Goal: Transaction & Acquisition: Download file/media

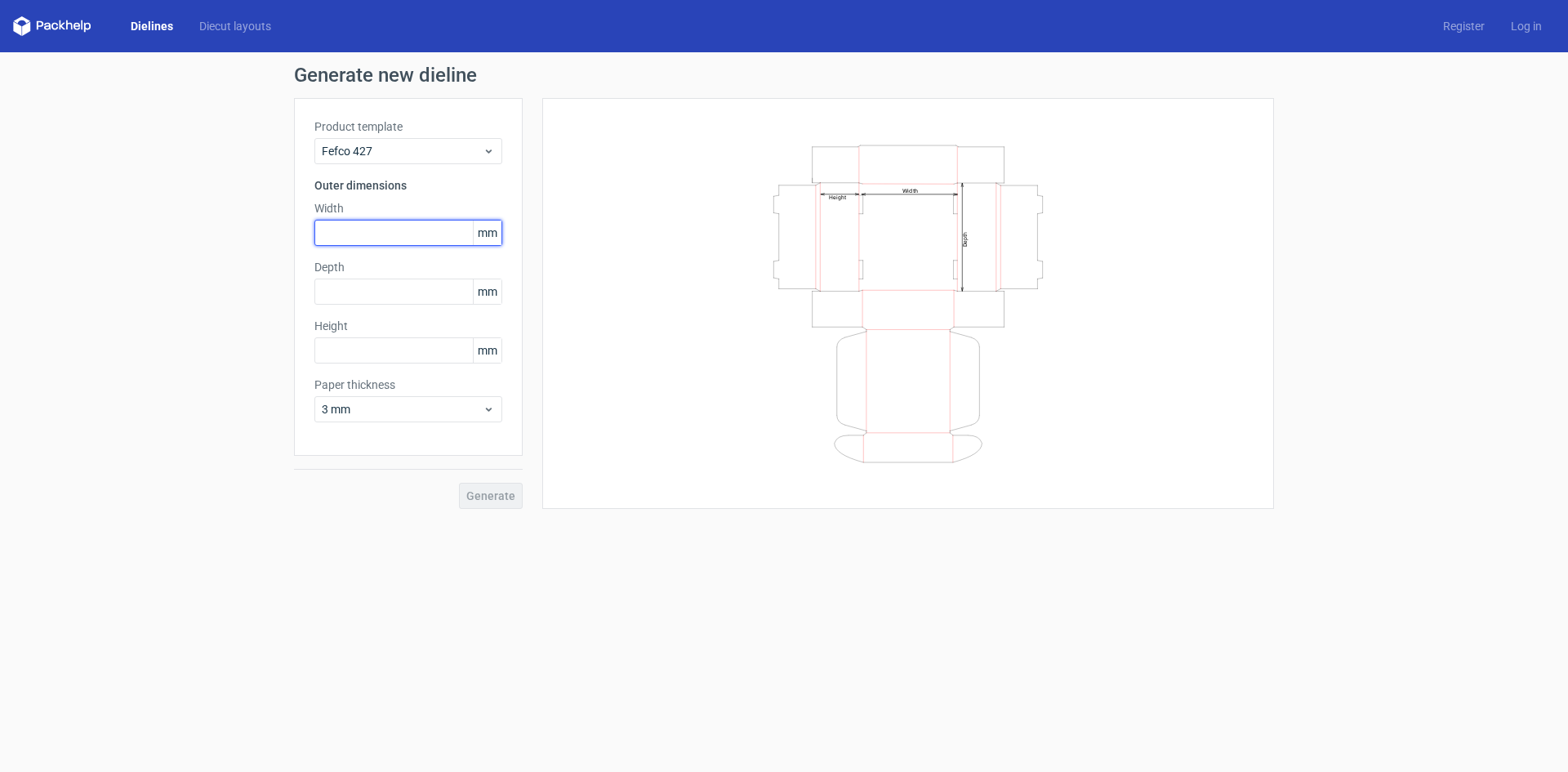
click at [393, 234] on input "text" at bounding box center [408, 232] width 188 height 26
type input "160"
type input "110"
type input "50"
click at [492, 502] on button "Generate" at bounding box center [491, 495] width 64 height 26
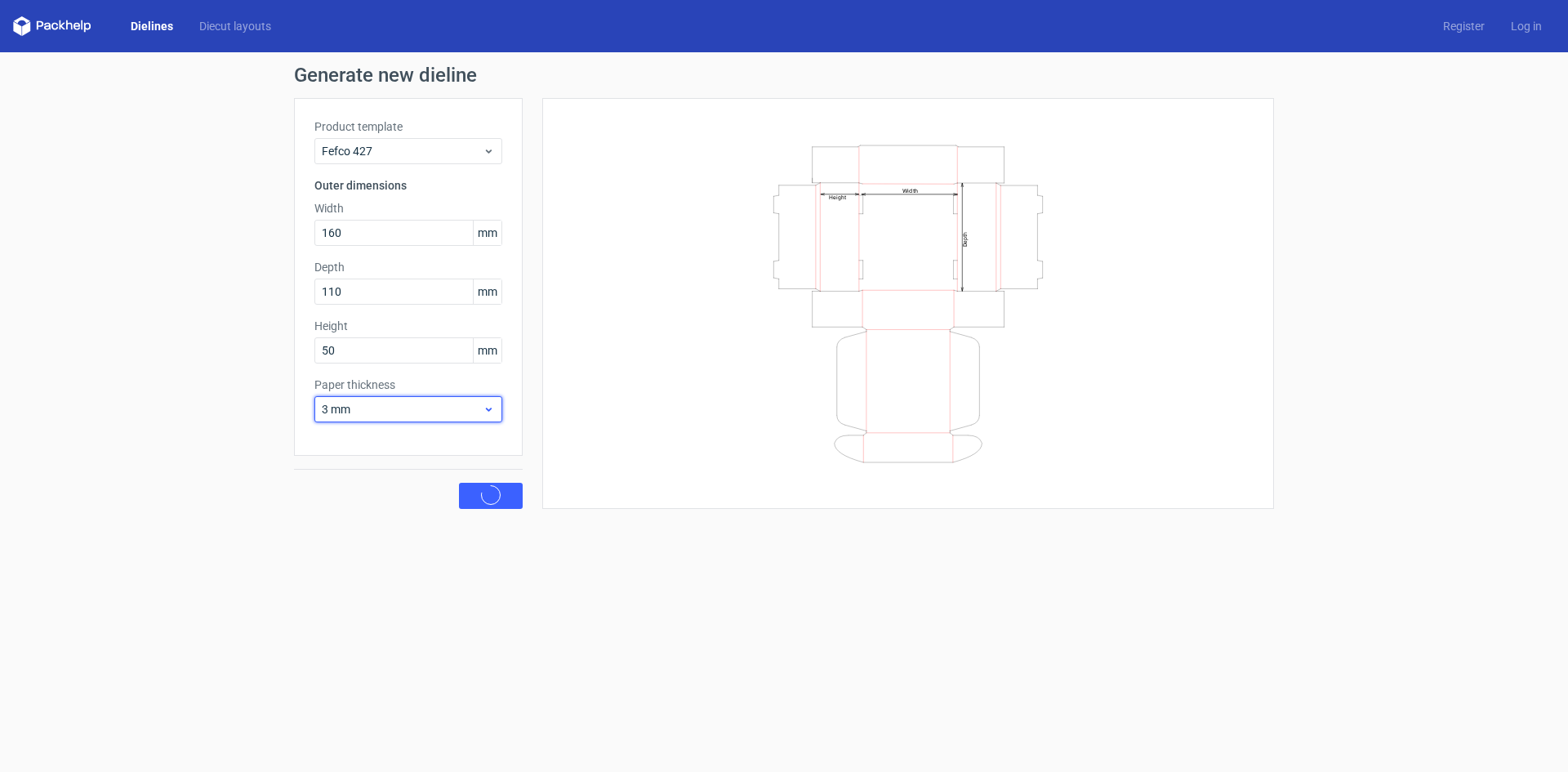
click at [473, 414] on span "3 mm" at bounding box center [402, 409] width 161 height 16
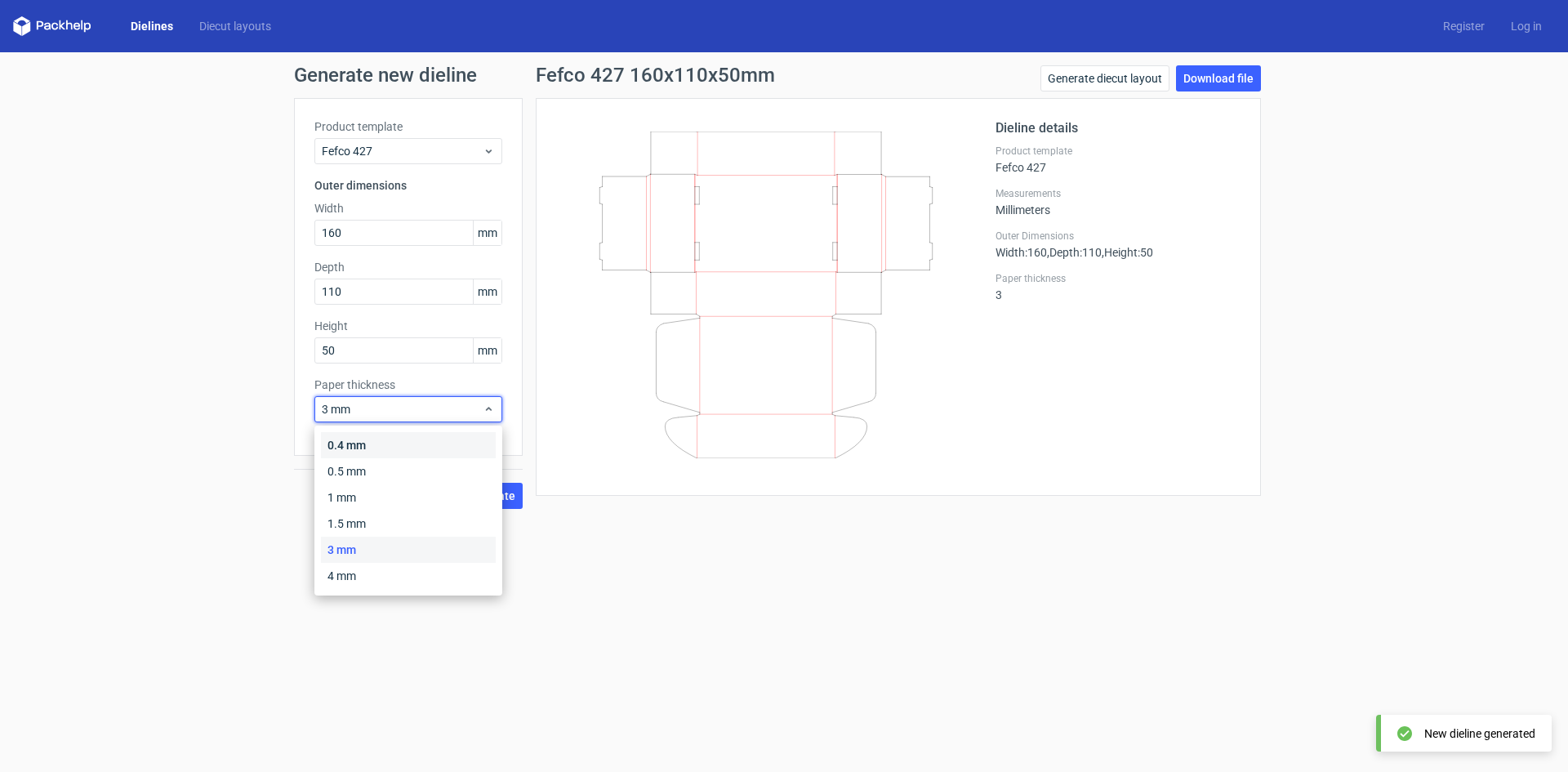
click at [441, 444] on div "0.4 mm" at bounding box center [408, 444] width 175 height 26
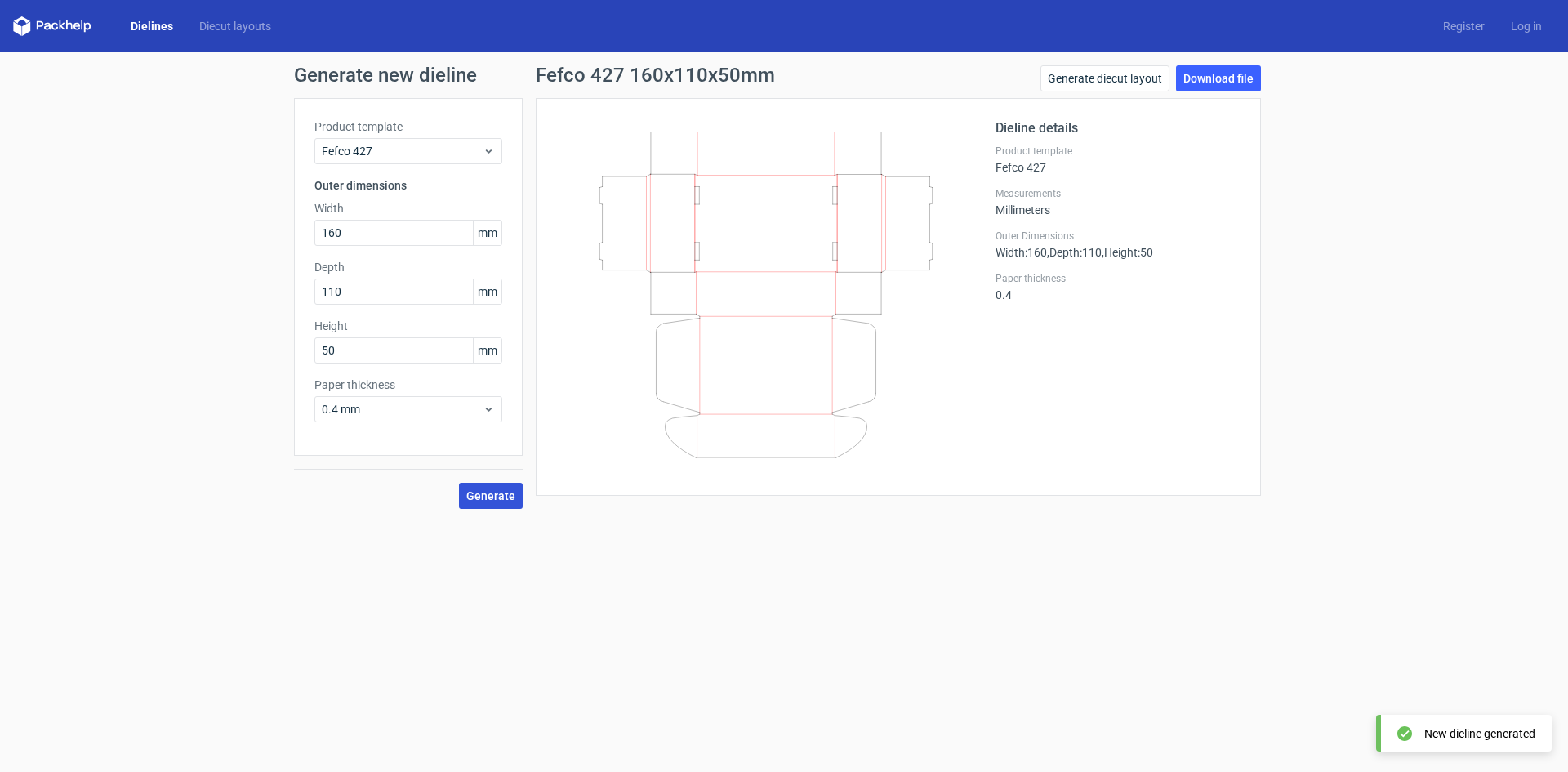
click at [485, 500] on span "Generate" at bounding box center [491, 495] width 49 height 12
click at [473, 505] on button "Generate" at bounding box center [491, 495] width 64 height 26
click at [474, 496] on span "Generate" at bounding box center [491, 495] width 49 height 12
click at [467, 419] on div "0.4 mm" at bounding box center [408, 409] width 188 height 26
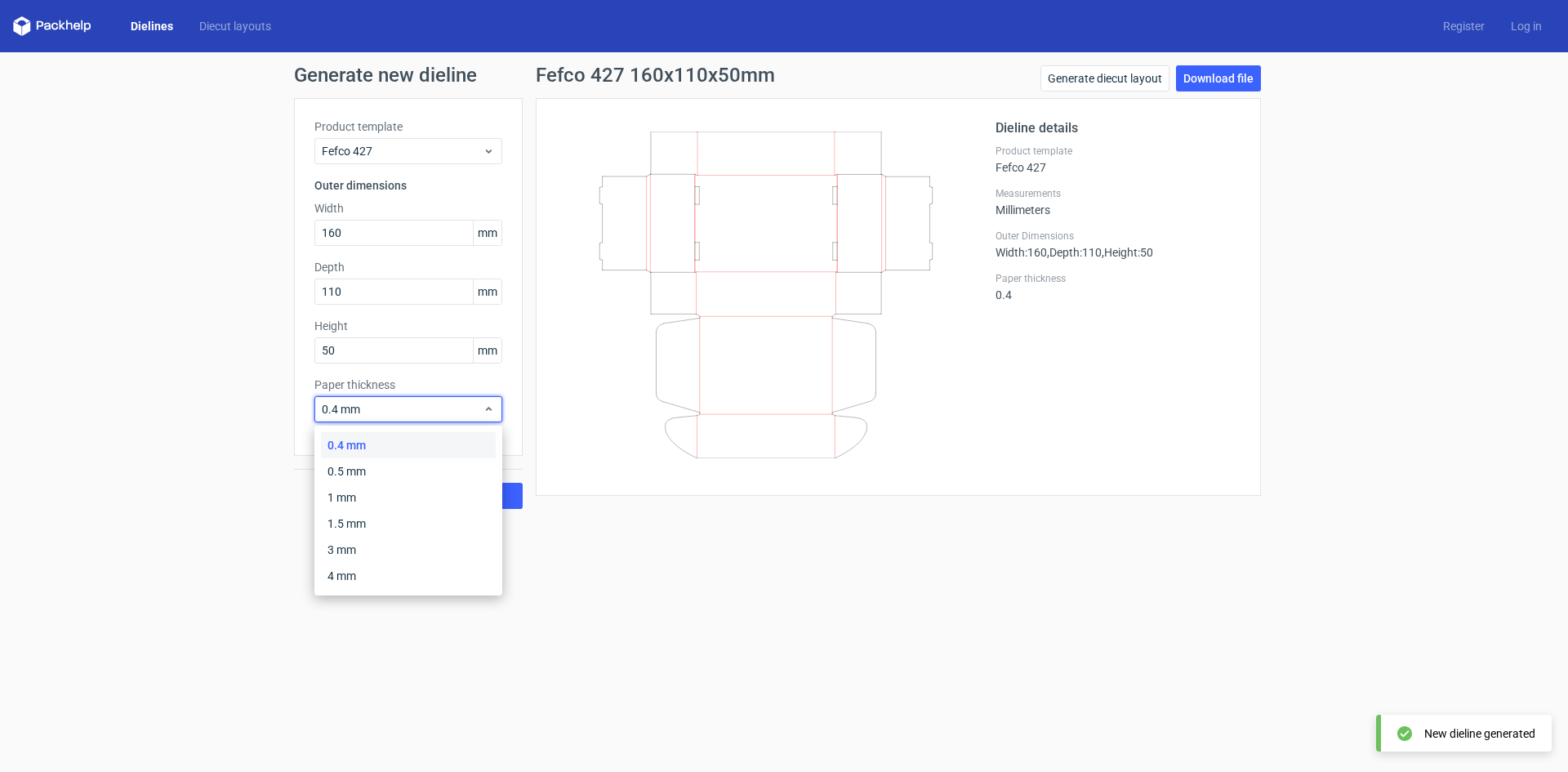
click at [458, 430] on div "0.4 mm 0.5 mm 1 mm 1.5 mm 3 mm 4 mm" at bounding box center [408, 510] width 188 height 170
click at [780, 679] on form "Generate new dieline Product template Fefco 427 Outer dimensions Width 160 mm D…" at bounding box center [784, 412] width 1568 height 719
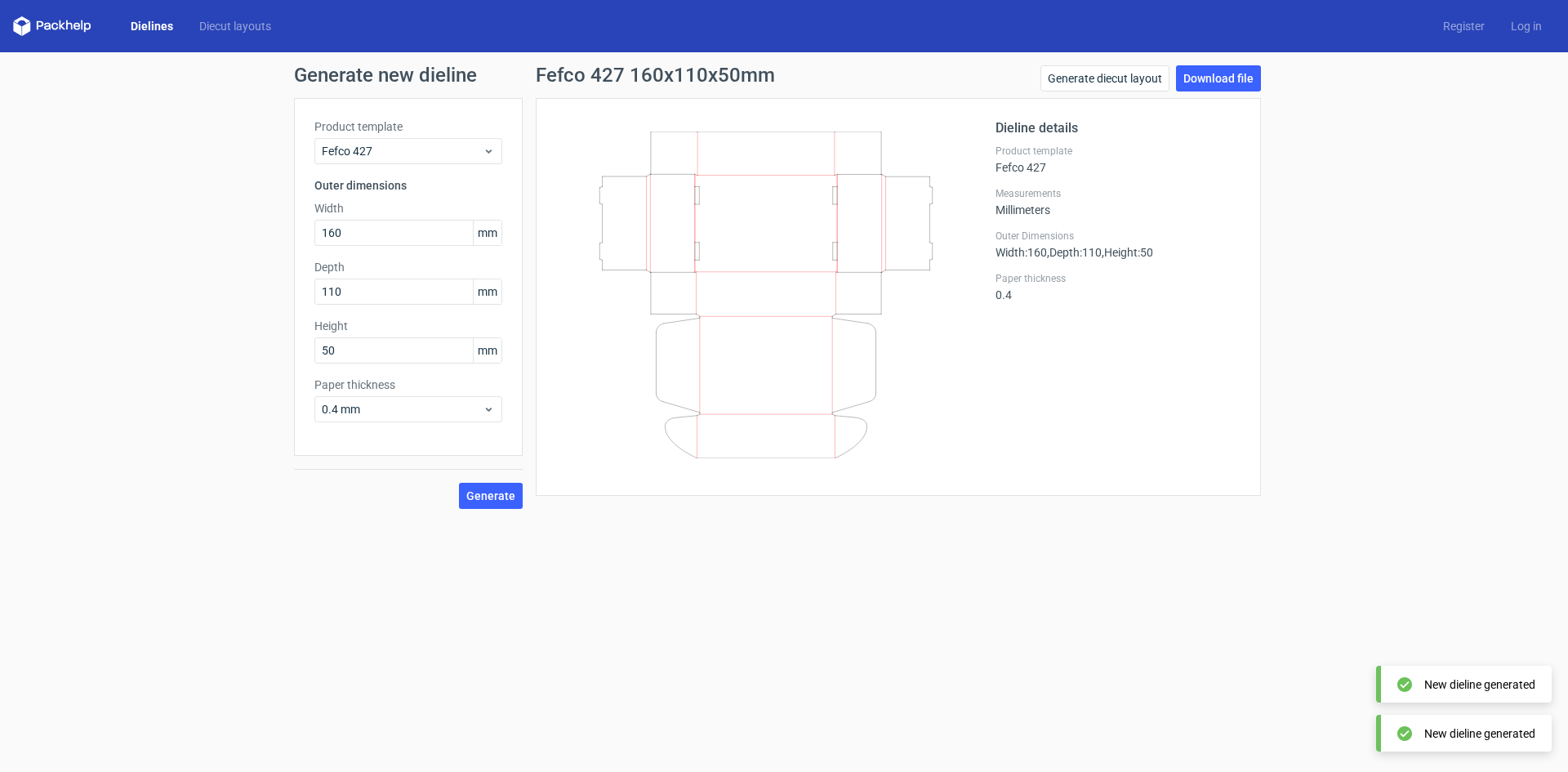
click at [153, 26] on link "Dielines" at bounding box center [151, 26] width 68 height 16
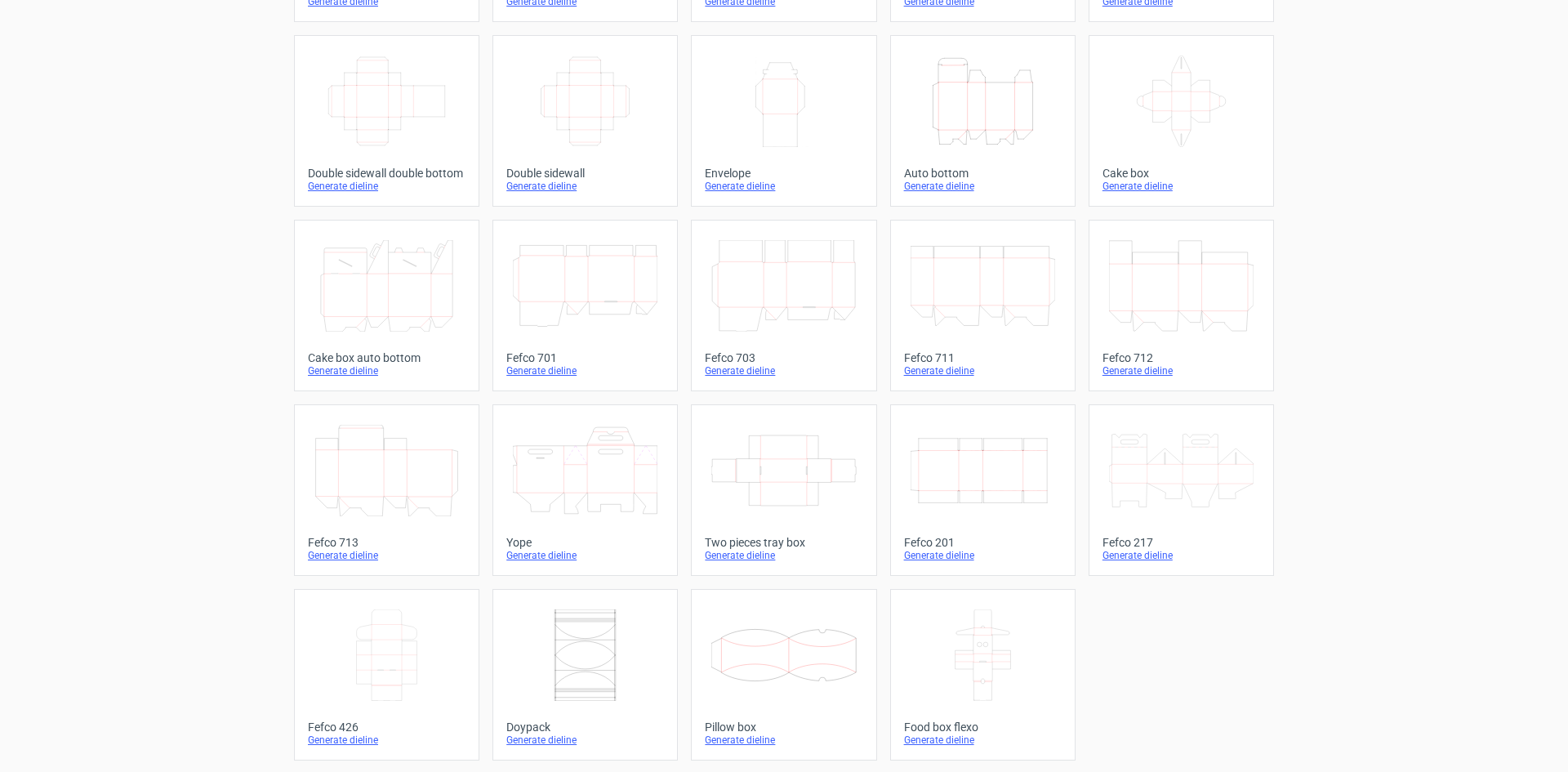
scroll to position [249, 0]
click at [399, 687] on icon at bounding box center [387, 652] width 145 height 92
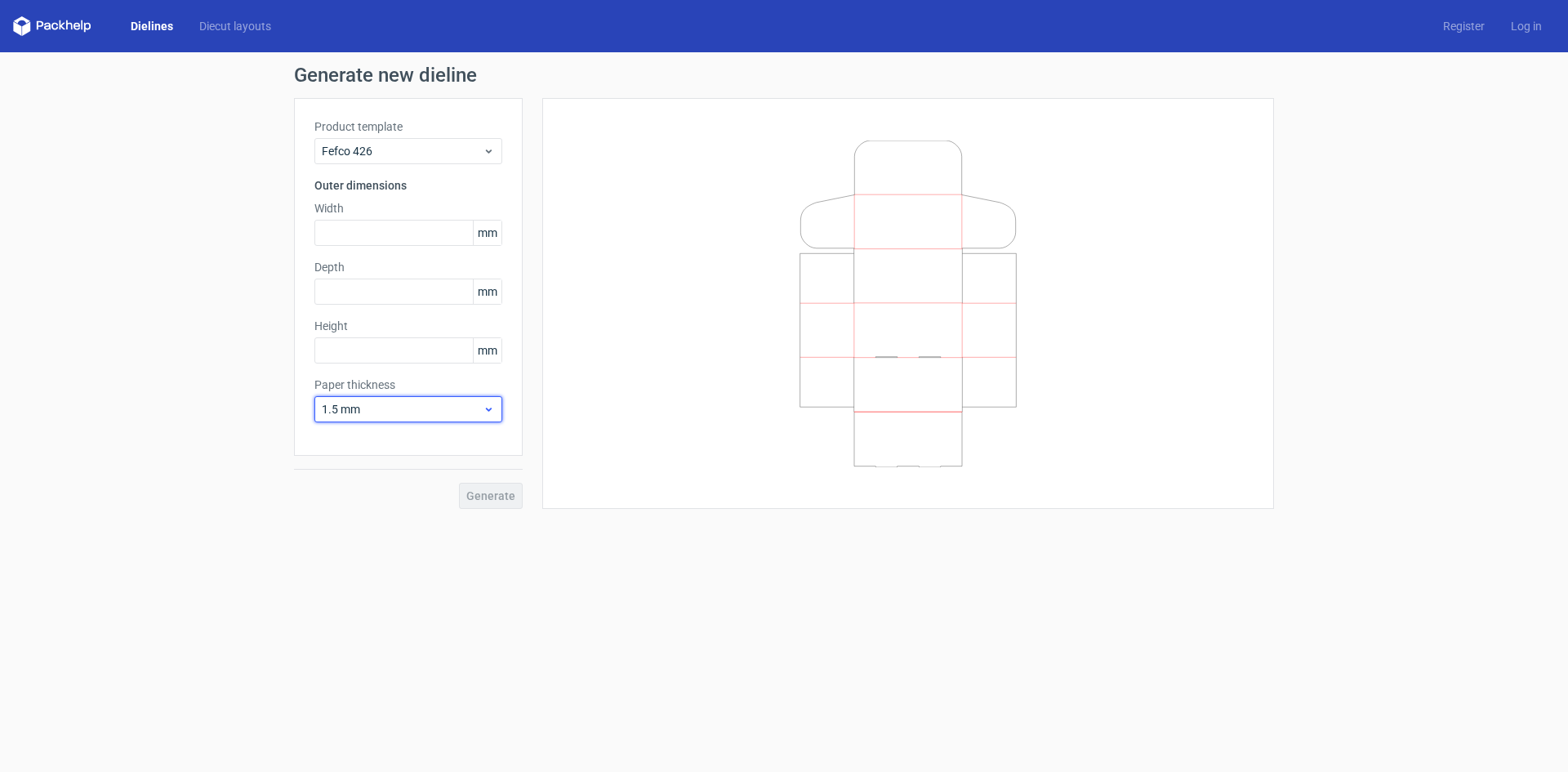
click at [453, 405] on span "1.5 mm" at bounding box center [402, 409] width 161 height 16
click at [428, 440] on div "0.4 mm" at bounding box center [408, 444] width 175 height 26
click at [389, 230] on input "text" at bounding box center [408, 232] width 188 height 26
type input "160"
type input "110"
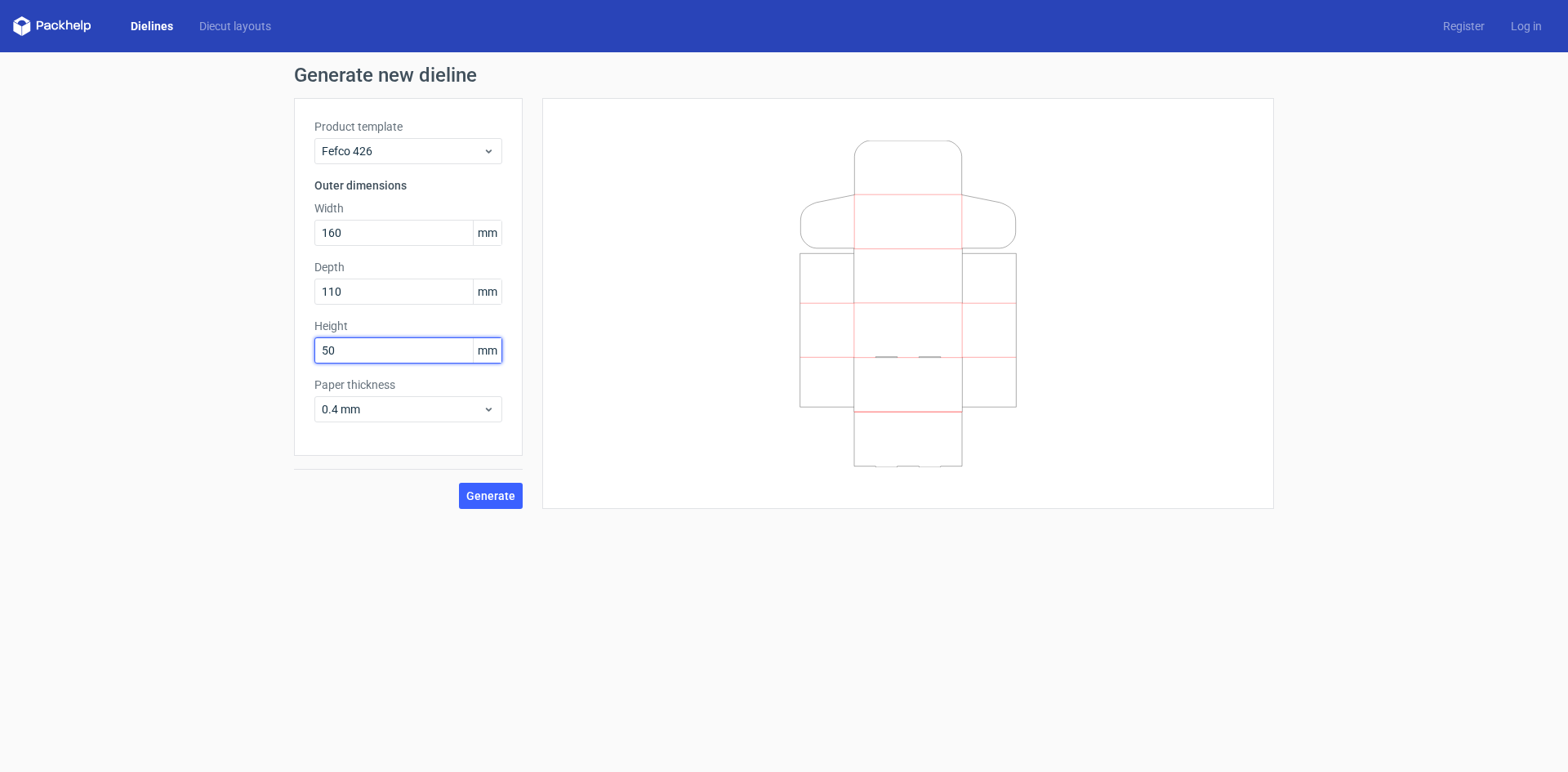
type input "50"
click at [480, 494] on span "Generate" at bounding box center [491, 495] width 49 height 12
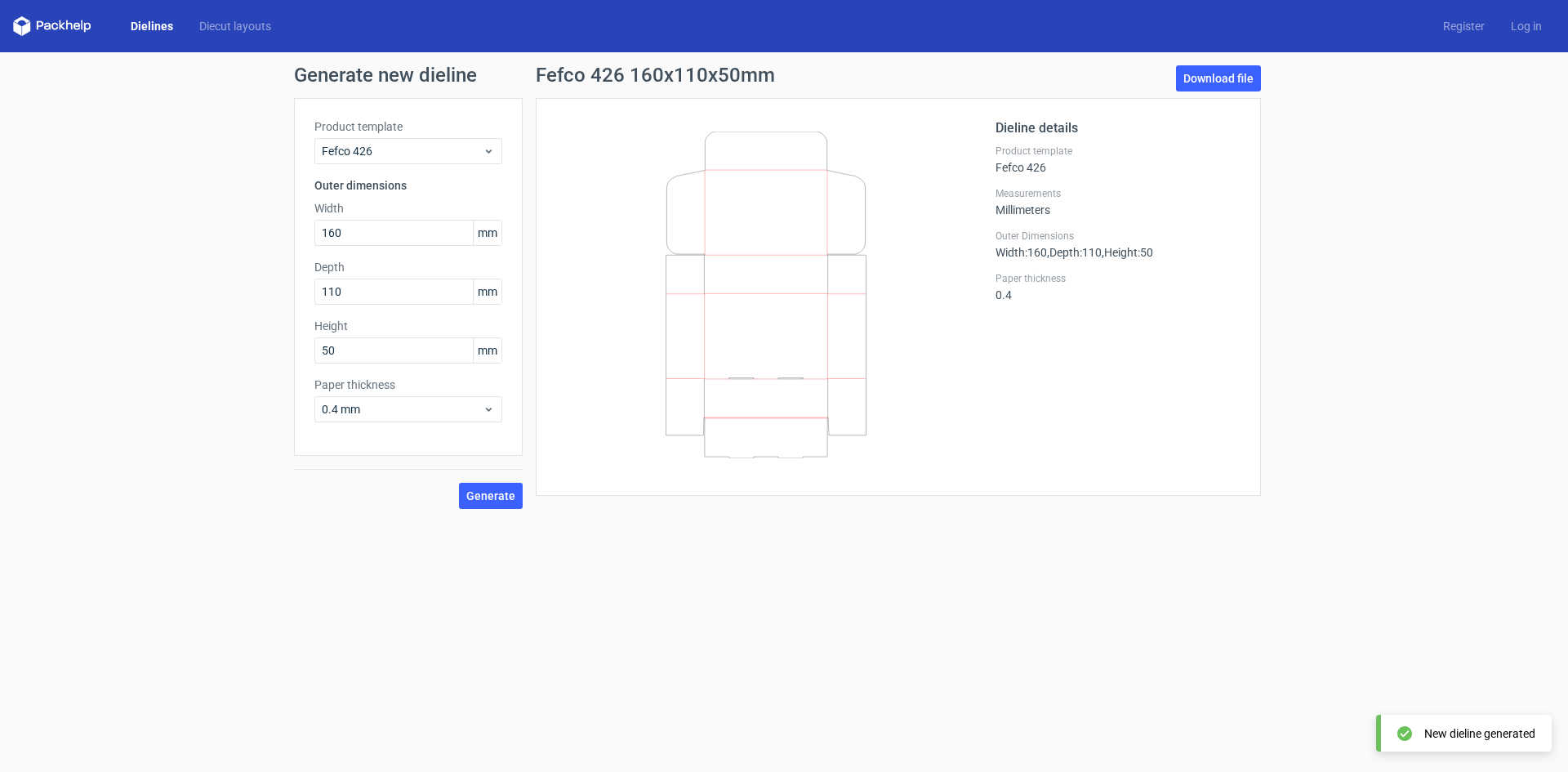
click at [753, 416] on icon at bounding box center [766, 294] width 393 height 327
click at [1210, 88] on link "Download file" at bounding box center [1219, 78] width 85 height 26
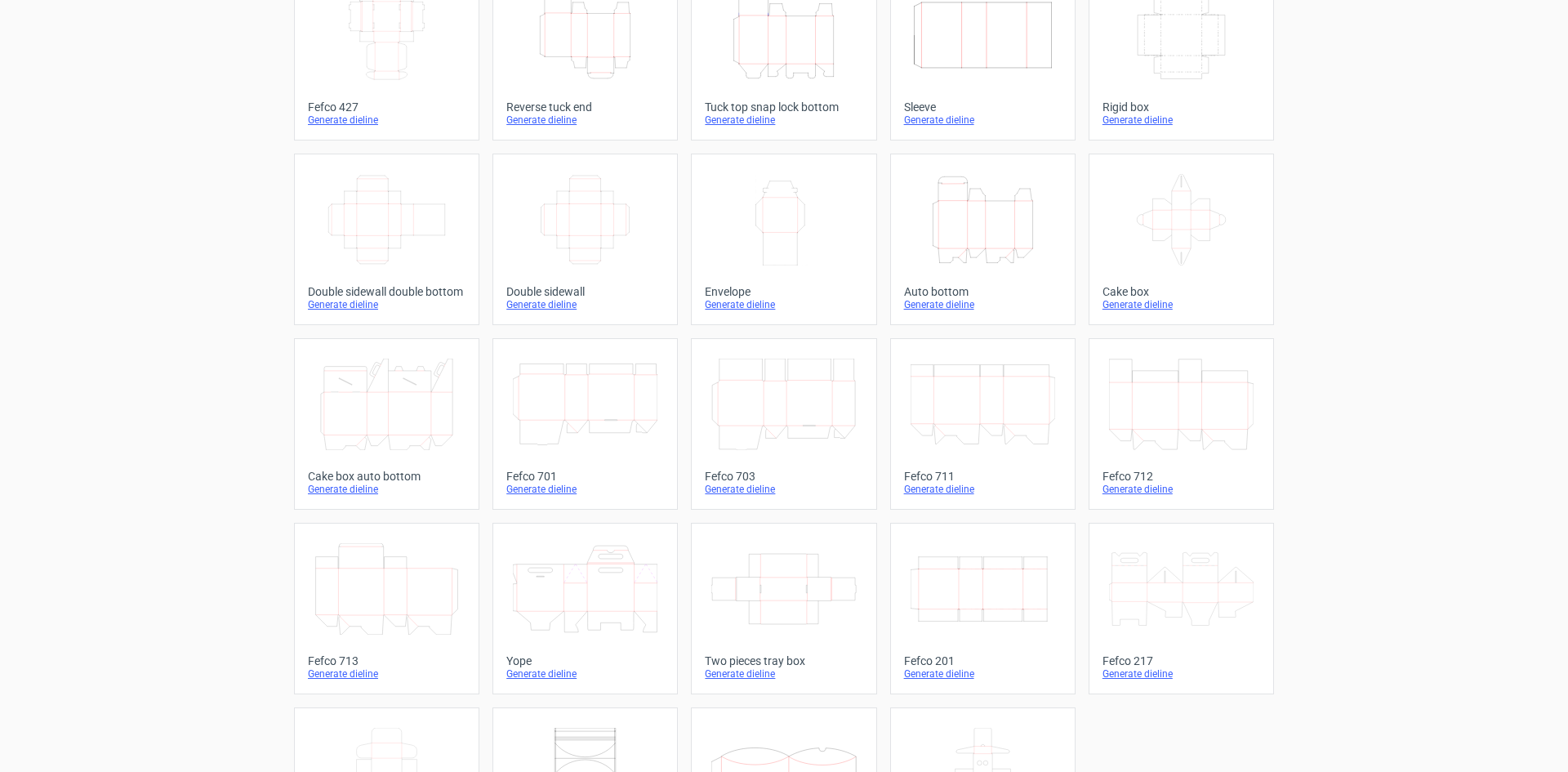
scroll to position [249, 0]
